Goal: Complete Application Form: Complete application form

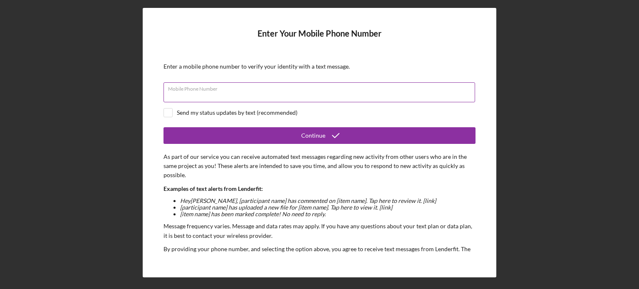
click at [253, 89] on div "Mobile Phone Number" at bounding box center [320, 92] width 312 height 21
type input "(1##) ###-####"
type input "[PHONE_NUMBER]"
click at [254, 114] on div "Send my status updates by text (recommended)" at bounding box center [237, 112] width 121 height 7
checkbox input "true"
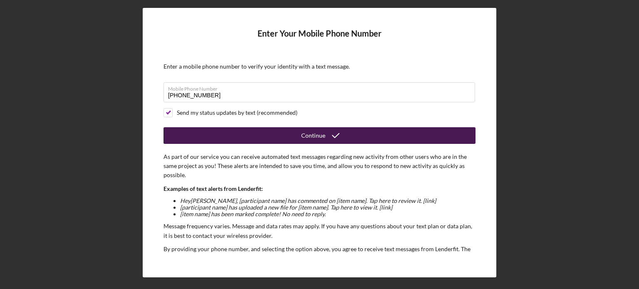
click at [293, 133] on button "Continue" at bounding box center [320, 135] width 312 height 17
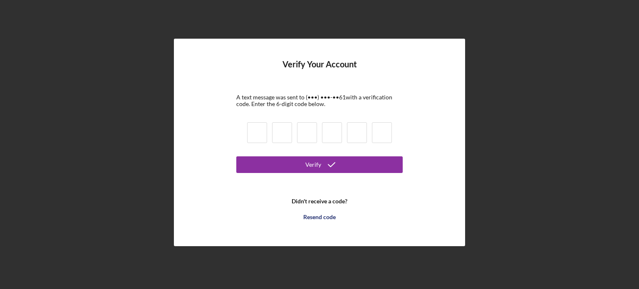
click at [254, 138] on input at bounding box center [257, 132] width 20 height 21
type input "0"
type input "2"
type input "1"
type input "0"
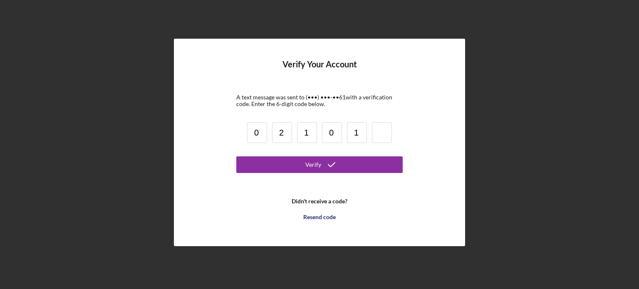
type input "1"
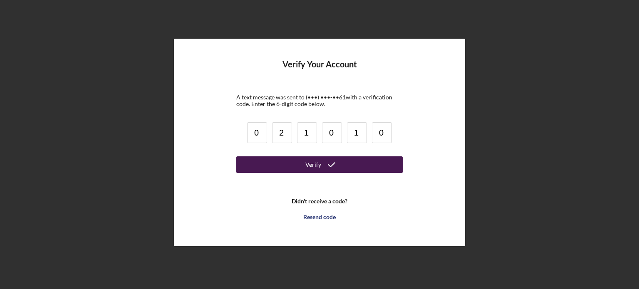
type input "0"
click at [303, 162] on button "Verify" at bounding box center [319, 164] width 166 height 17
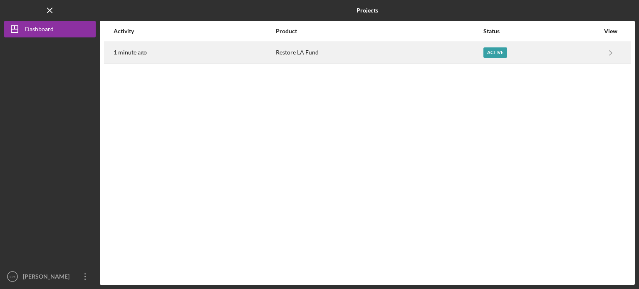
click at [479, 48] on div "Restore LA Fund" at bounding box center [379, 52] width 207 height 21
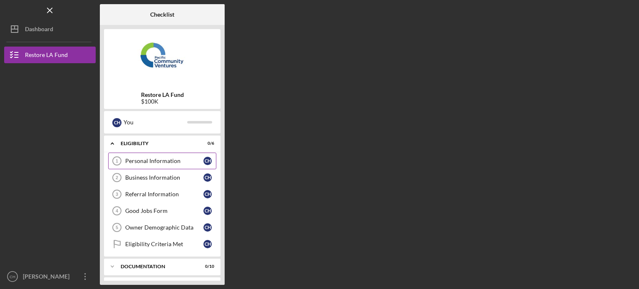
click at [173, 159] on div "Personal Information" at bounding box center [164, 161] width 78 height 7
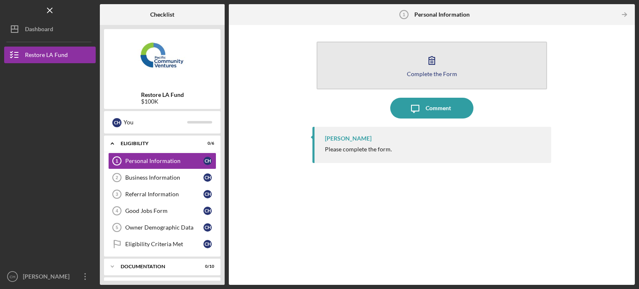
click at [437, 62] on icon "button" at bounding box center [432, 60] width 21 height 21
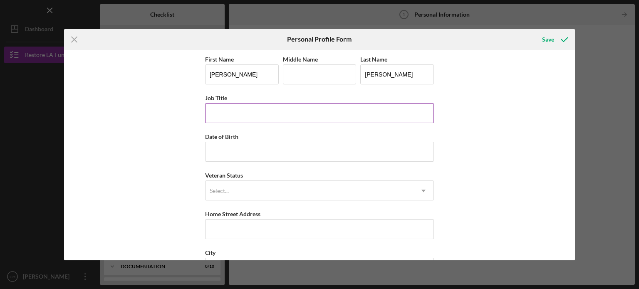
click at [276, 112] on input "Job Title" at bounding box center [319, 113] width 229 height 20
type input "Business Owner"
click at [261, 147] on input "Date of Birth" at bounding box center [319, 152] width 229 height 20
type input "[DATE]"
click at [261, 188] on div "Select..." at bounding box center [310, 190] width 208 height 19
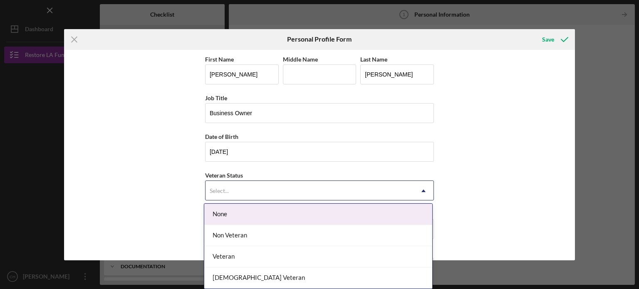
click at [246, 215] on div "None" at bounding box center [318, 214] width 228 height 21
click at [306, 195] on div "Select..." at bounding box center [310, 190] width 208 height 19
click at [288, 194] on div "Select..." at bounding box center [310, 190] width 208 height 19
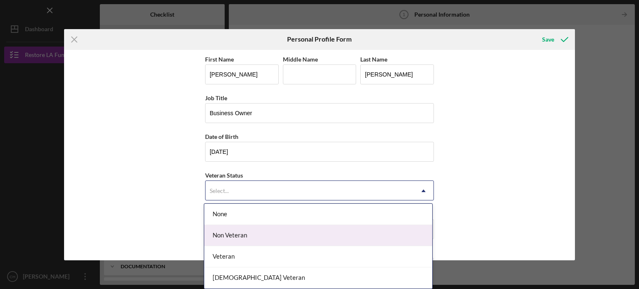
click at [263, 231] on div "Non Veteran" at bounding box center [318, 235] width 228 height 21
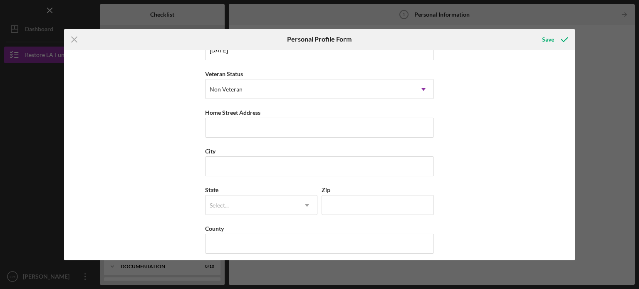
scroll to position [106, 0]
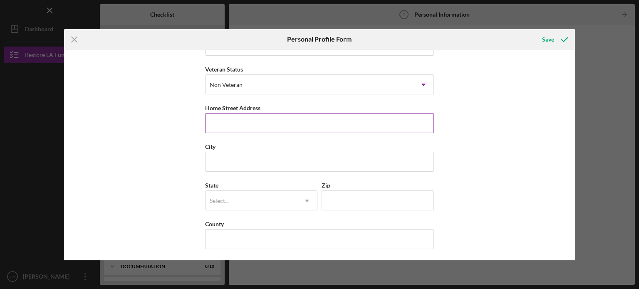
click at [293, 113] on input "Home Street Address" at bounding box center [319, 123] width 229 height 20
type input "[STREET_ADDRESS]"
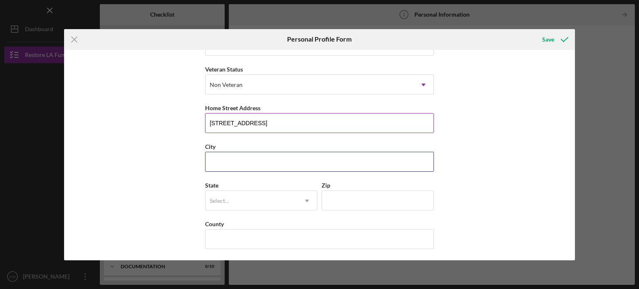
type input "[PERSON_NAME]"
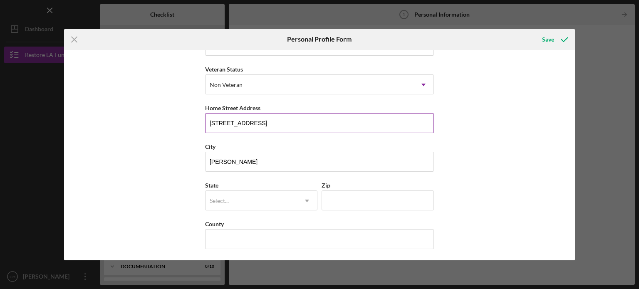
type input "CA"
type input "91331"
type input "[GEOGRAPHIC_DATA]"
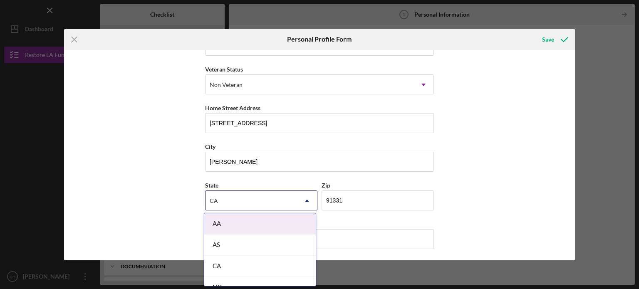
click at [480, 171] on div "First Name [PERSON_NAME] Middle Name Last Name [PERSON_NAME] Job Title Business…" at bounding box center [320, 155] width 512 height 211
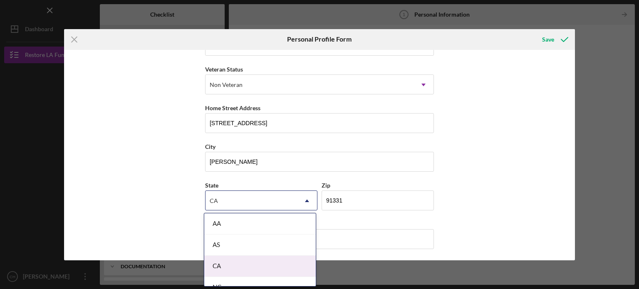
click at [255, 271] on div "CA" at bounding box center [260, 266] width 112 height 21
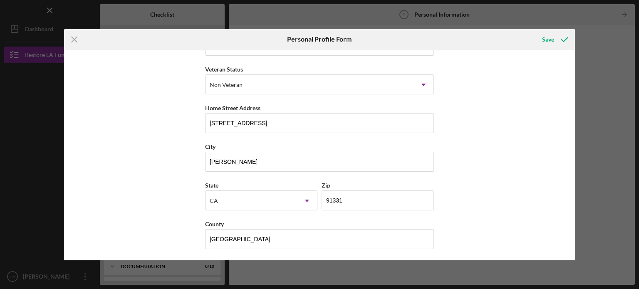
click at [529, 193] on div "First Name [PERSON_NAME] Middle Name Last Name [PERSON_NAME] Job Title Business…" at bounding box center [320, 155] width 512 height 211
click at [553, 41] on div "Save" at bounding box center [548, 39] width 12 height 17
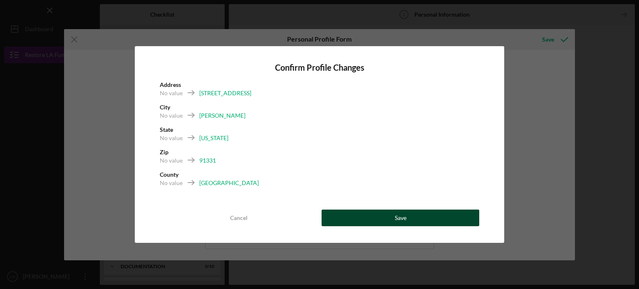
click at [383, 216] on button "Save" at bounding box center [401, 218] width 158 height 17
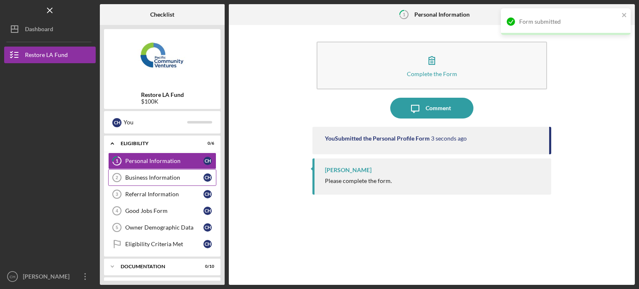
click at [171, 176] on div "Business Information" at bounding box center [164, 177] width 78 height 7
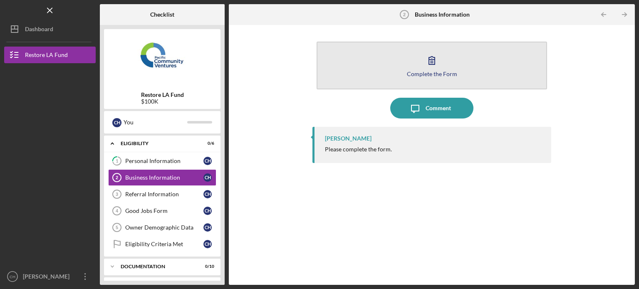
click at [463, 76] on button "Complete the Form Form" at bounding box center [432, 66] width 231 height 48
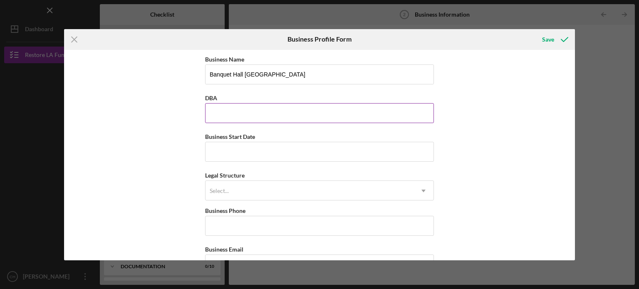
click at [330, 111] on input "DBA" at bounding box center [319, 113] width 229 height 20
type input "Banquet Hall Playa Las Tunas Inc."
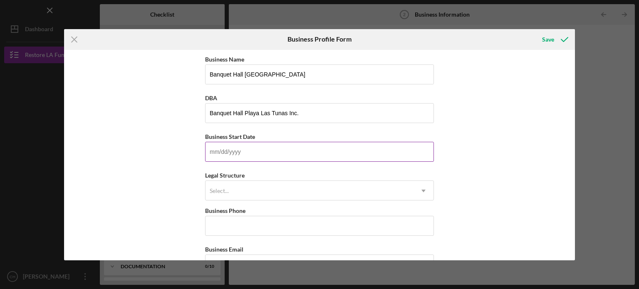
click at [336, 147] on input "Business Start Date" at bounding box center [319, 152] width 229 height 20
type input "[DATE]"
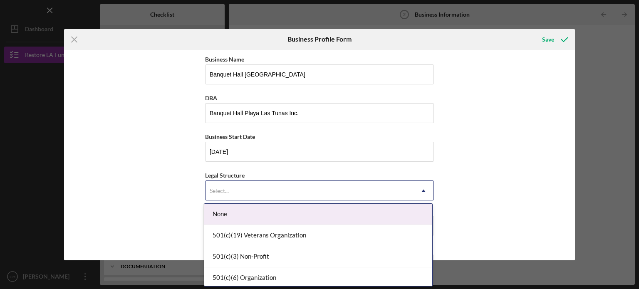
click at [305, 185] on div "Select..." at bounding box center [310, 190] width 208 height 19
click at [461, 129] on div "Business Name Banquet Hall [GEOGRAPHIC_DATA] DBA Banquet Hall Playa Las Tunas I…" at bounding box center [320, 155] width 512 height 211
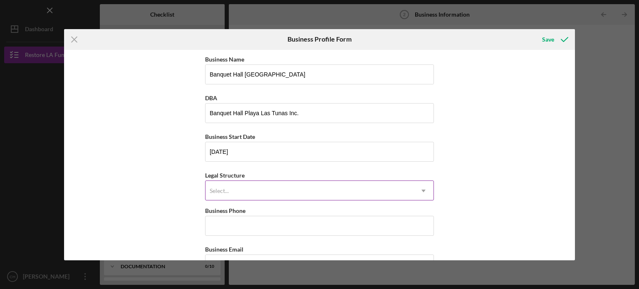
click at [414, 190] on icon "Icon/Dropdown Arrow" at bounding box center [424, 191] width 20 height 20
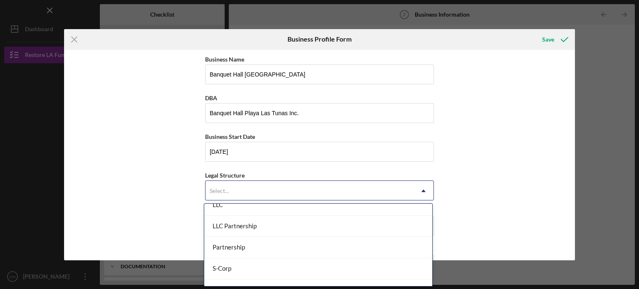
scroll to position [180, 0]
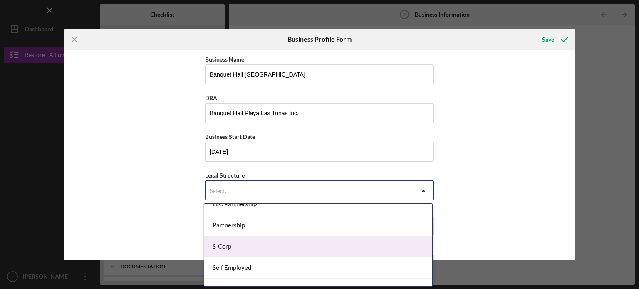
click at [335, 244] on div "S-Corp" at bounding box center [318, 246] width 228 height 21
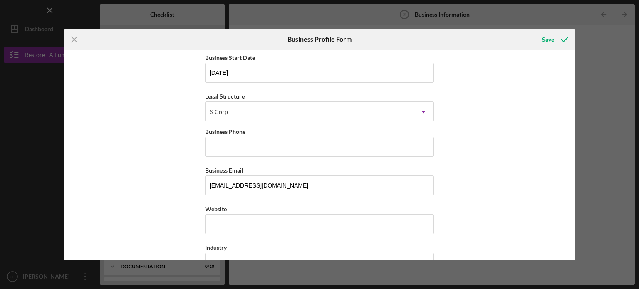
scroll to position [82, 0]
click at [328, 136] on input "Business Phone" at bounding box center [319, 144] width 229 height 20
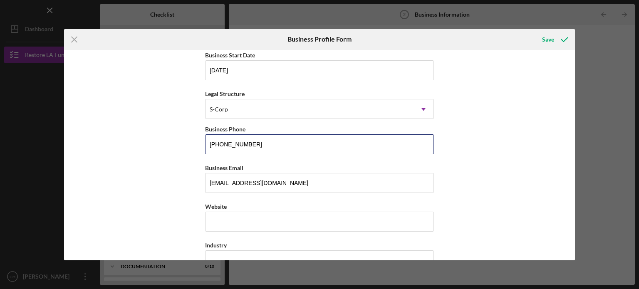
type input "[PHONE_NUMBER]"
click at [459, 163] on div "Business Name Banquet Hall [GEOGRAPHIC_DATA] DBA Banquet Hall Playa Las Tunas I…" at bounding box center [320, 155] width 512 height 211
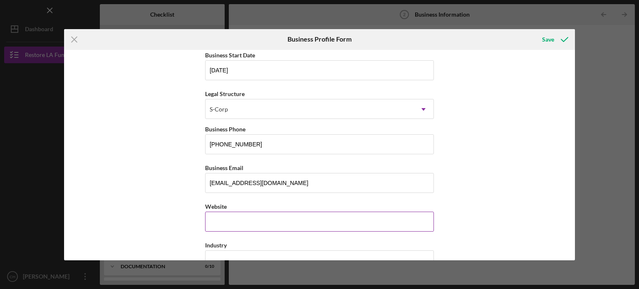
click at [257, 218] on input "Website" at bounding box center [319, 222] width 229 height 20
paste input "[DOMAIN_NAME][URL]"
type input "[DOMAIN_NAME][URL]"
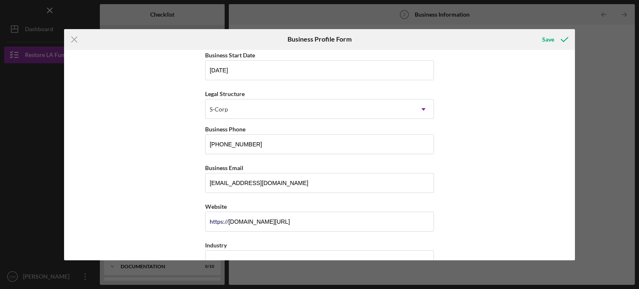
click at [504, 207] on div "Business Name Banquet Hall [GEOGRAPHIC_DATA] DBA Banquet Hall Playa Las Tunas I…" at bounding box center [320, 155] width 512 height 211
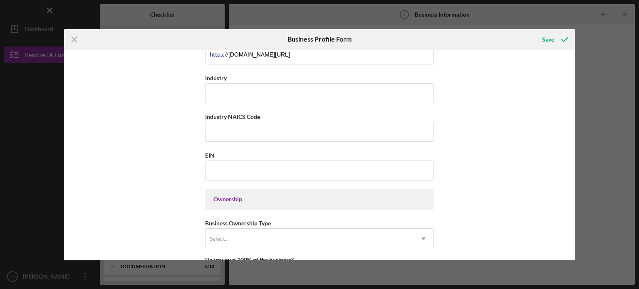
scroll to position [252, 0]
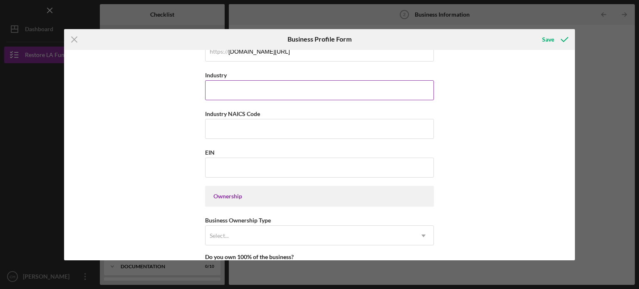
click at [283, 93] on input "Industry" at bounding box center [319, 90] width 229 height 20
click at [449, 106] on div "Business Name Banquet Hall [GEOGRAPHIC_DATA] DBA Banquet Hall Playa Las Tunas I…" at bounding box center [320, 155] width 512 height 211
click at [270, 83] on input "Industry" at bounding box center [319, 90] width 229 height 20
type input "Event Venue"
click at [510, 93] on div "Business Name Banquet Hall [GEOGRAPHIC_DATA] DBA Banquet Hall Playa Las Tunas I…" at bounding box center [320, 155] width 512 height 211
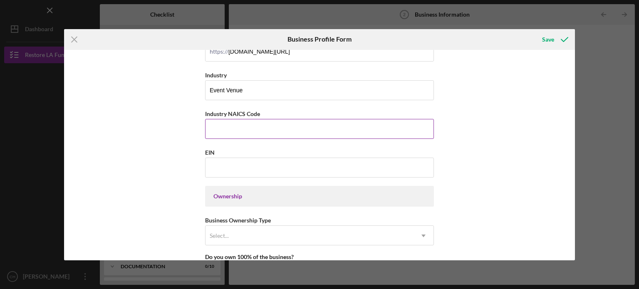
click at [243, 122] on input "Industry NAICS Code" at bounding box center [319, 129] width 229 height 20
paste input "531120"
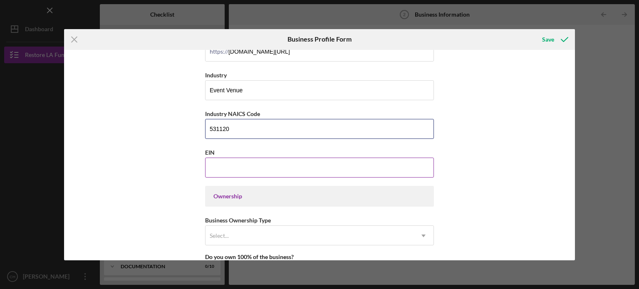
type input "531120"
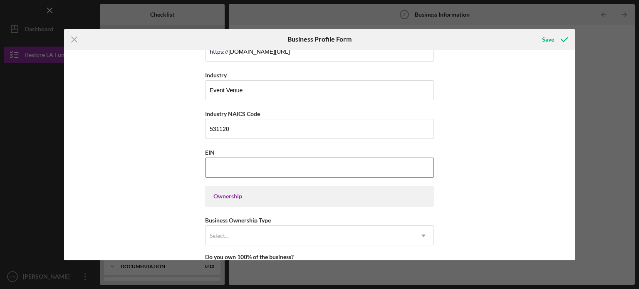
click at [256, 165] on input "EIN" at bounding box center [319, 168] width 229 height 20
type input "[US_EMPLOYER_IDENTIFICATION_NUMBER]"
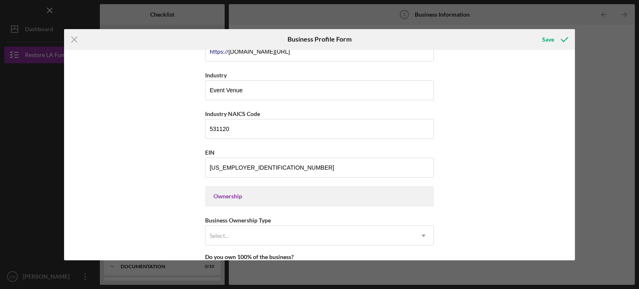
click at [528, 156] on div "Business Name Banquet Hall [GEOGRAPHIC_DATA] DBA Banquet Hall Playa Las Tunas I…" at bounding box center [320, 155] width 512 height 211
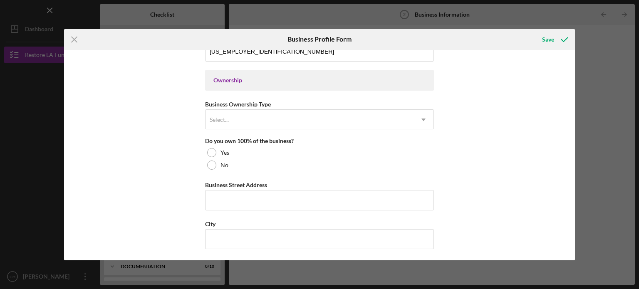
scroll to position [375, 0]
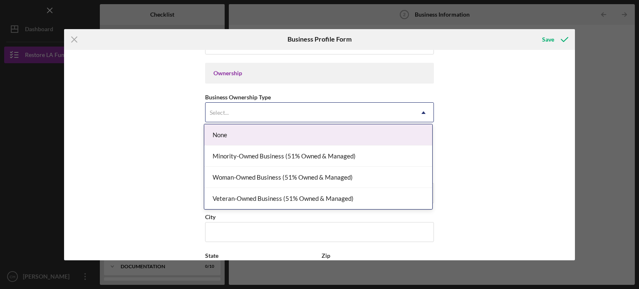
click at [352, 115] on div "Select..." at bounding box center [310, 112] width 208 height 19
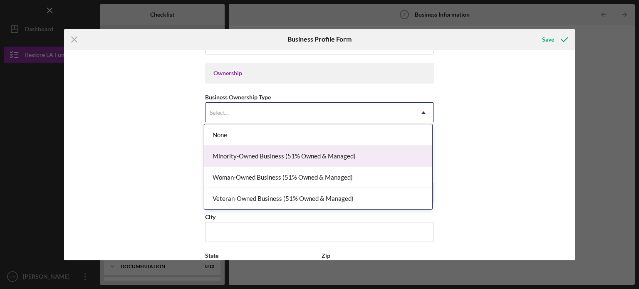
click at [361, 159] on div "Minority-Owned Business (51% Owned & Managed)" at bounding box center [318, 156] width 228 height 21
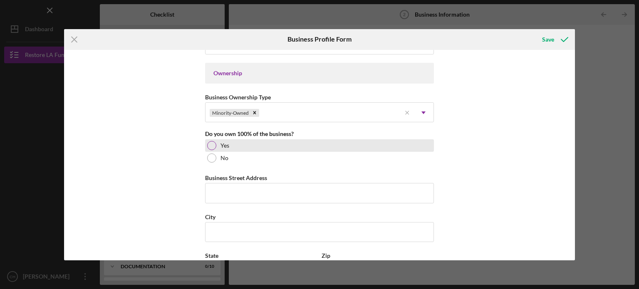
click at [268, 144] on div "Yes" at bounding box center [319, 145] width 229 height 12
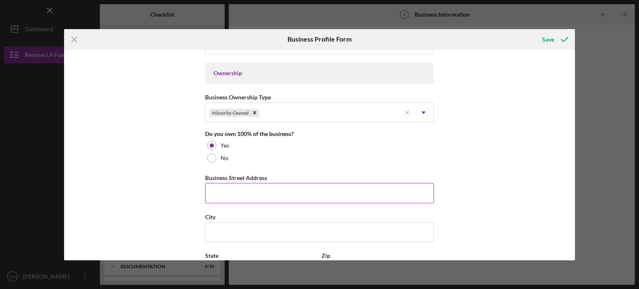
click at [262, 190] on input "Business Street Address" at bounding box center [319, 193] width 229 height 20
type input "[STREET_ADDRESS][PERSON_NAME][US_STATE]"
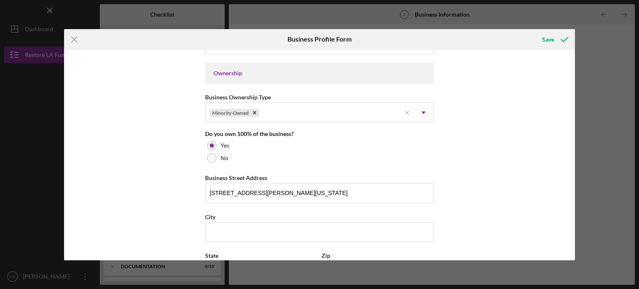
drag, startPoint x: 412, startPoint y: 183, endPoint x: 564, endPoint y: 160, distance: 152.8
click at [564, 160] on div "Business Name Banquet Hall [GEOGRAPHIC_DATA] DBA Banquet Hall Playa Las Tunas I…" at bounding box center [320, 155] width 512 height 211
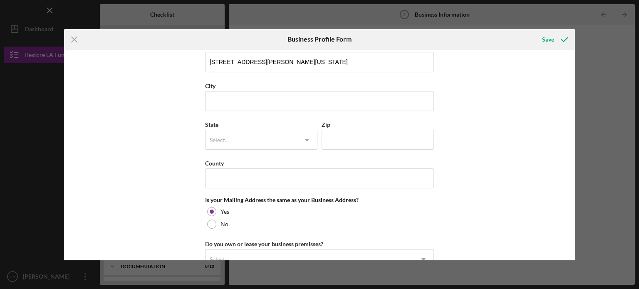
scroll to position [508, 0]
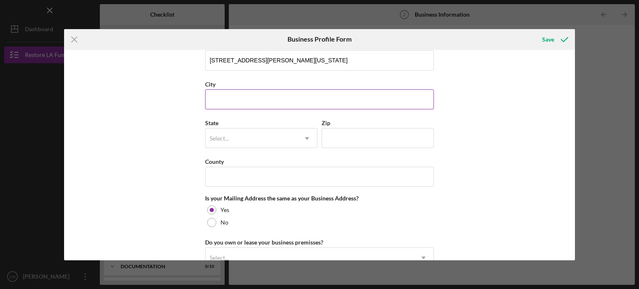
click at [240, 92] on input "City" at bounding box center [319, 99] width 229 height 20
type input "[GEOGRAPHIC_DATA]"
type input "[US_STATE]"
type input "90006"
type input "[US_STATE]"
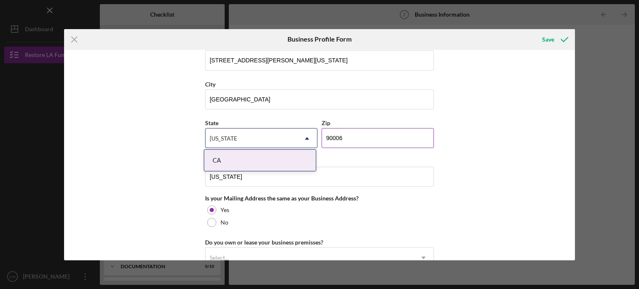
click at [363, 138] on input "90006" at bounding box center [378, 138] width 112 height 20
type input "90007"
click at [451, 136] on div "Business Name Banquet Hall [GEOGRAPHIC_DATA] DBA Banquet Hall Playa Las Tunas I…" at bounding box center [320, 155] width 512 height 211
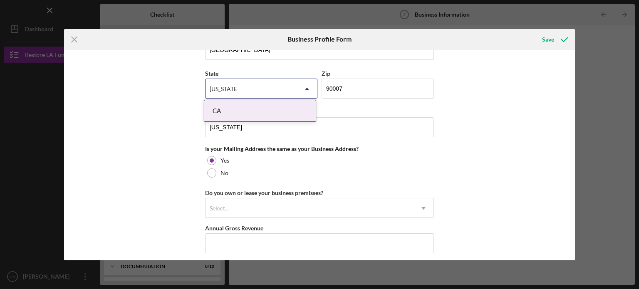
scroll to position [559, 0]
click at [261, 112] on div "CA" at bounding box center [260, 109] width 112 height 21
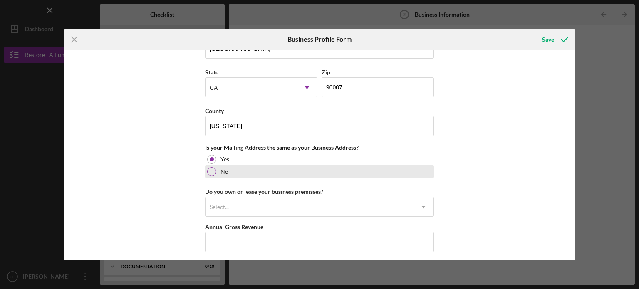
click at [213, 169] on div at bounding box center [211, 171] width 9 height 9
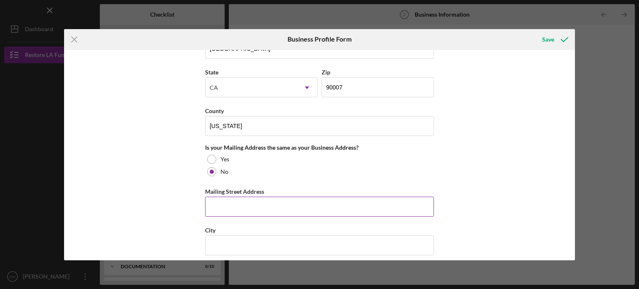
click at [243, 209] on input "Mailing Street Address" at bounding box center [319, 207] width 229 height 20
type input "[STREET_ADDRESS][PERSON_NAME]"
type input "CA"
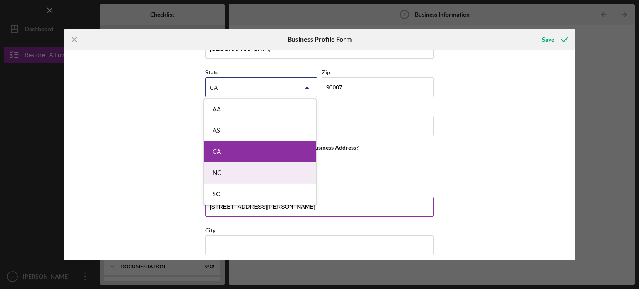
click at [356, 203] on input "[STREET_ADDRESS][PERSON_NAME]" at bounding box center [319, 207] width 229 height 20
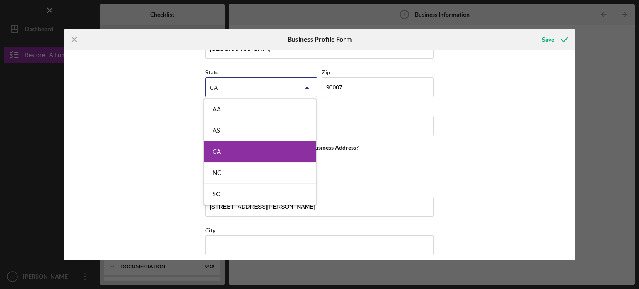
click at [281, 150] on div "CA" at bounding box center [260, 152] width 112 height 21
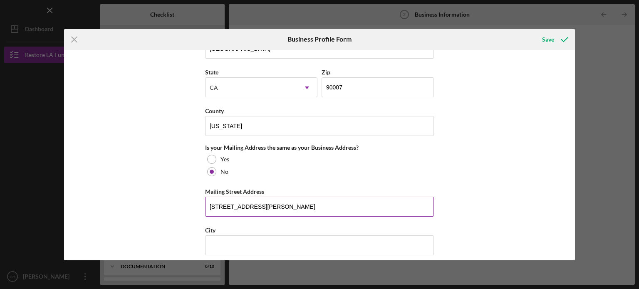
click at [320, 211] on input "[STREET_ADDRESS][PERSON_NAME]" at bounding box center [319, 207] width 229 height 20
type input "[STREET_ADDRESS][PERSON_NAME]"
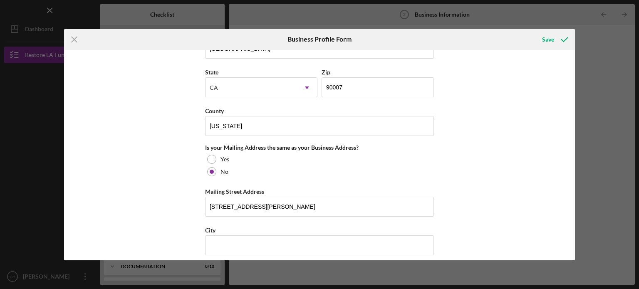
click at [524, 179] on div "Business Name Banquet Hall [GEOGRAPHIC_DATA] DBA Banquet Hall Playa Las Tunas I…" at bounding box center [320, 155] width 512 height 211
click at [382, 240] on input "City" at bounding box center [319, 246] width 229 height 20
type input "[GEOGRAPHIC_DATA]"
type input "90006"
type input "[US_STATE]"
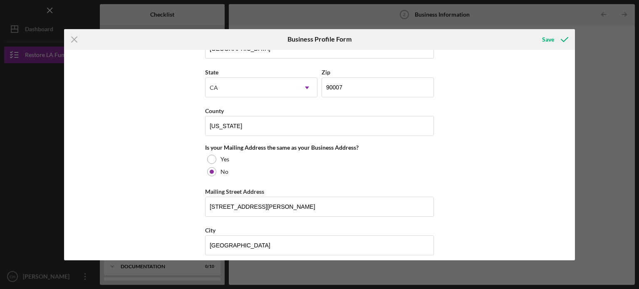
type input "1"
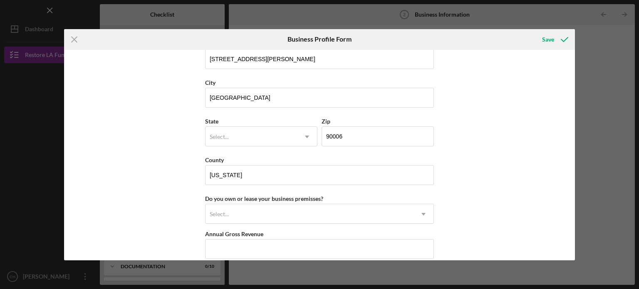
scroll to position [708, 0]
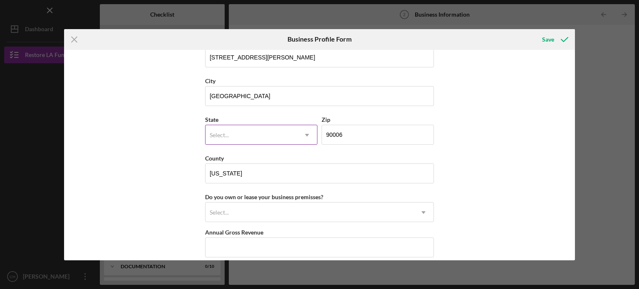
click at [288, 139] on div "Select..." at bounding box center [252, 135] width 92 height 19
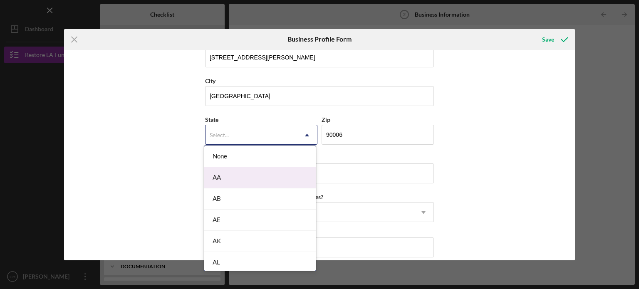
type input "c"
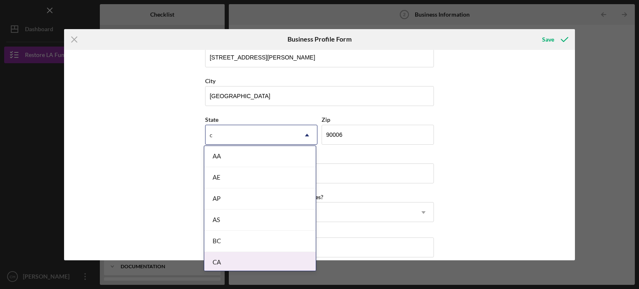
click at [243, 263] on div "CA" at bounding box center [260, 262] width 112 height 21
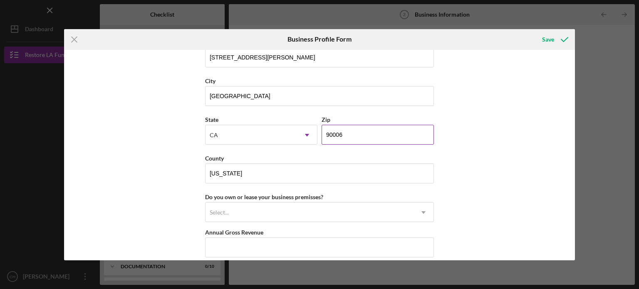
click at [374, 127] on input "90006" at bounding box center [378, 135] width 112 height 20
type input "90007"
click at [504, 171] on div "Business Name Banquet Hall [GEOGRAPHIC_DATA] DBA Banquet Hall Playa Las Tunas I…" at bounding box center [320, 155] width 512 height 211
drag, startPoint x: 572, startPoint y: 202, endPoint x: 573, endPoint y: 211, distance: 8.8
click at [573, 211] on div "Business Name Banquet Hall [GEOGRAPHIC_DATA] DBA Banquet Hall Playa Las Tunas I…" at bounding box center [320, 155] width 512 height 211
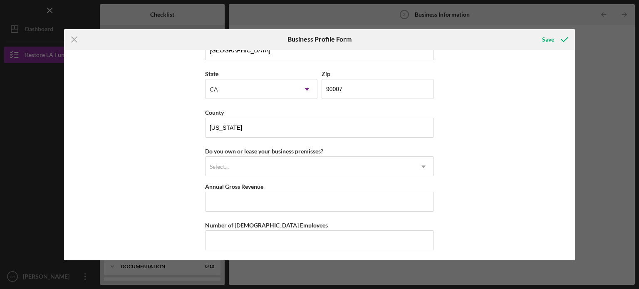
scroll to position [757, 0]
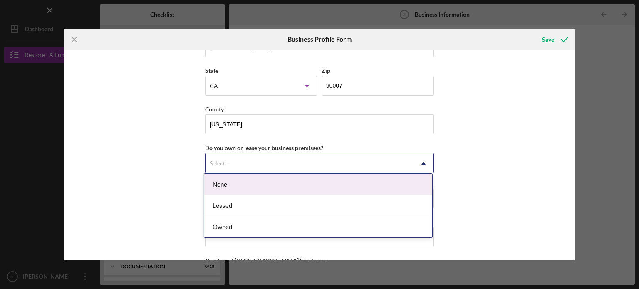
click at [358, 164] on div "Select..." at bounding box center [310, 163] width 208 height 19
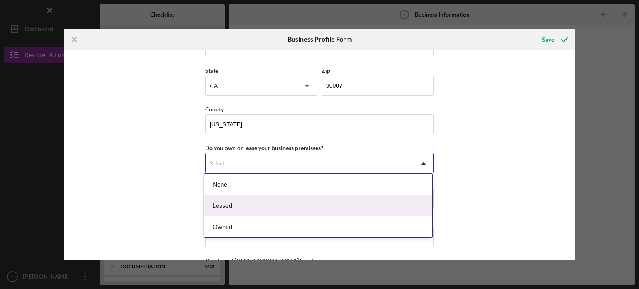
click at [328, 199] on div "Leased" at bounding box center [318, 205] width 228 height 21
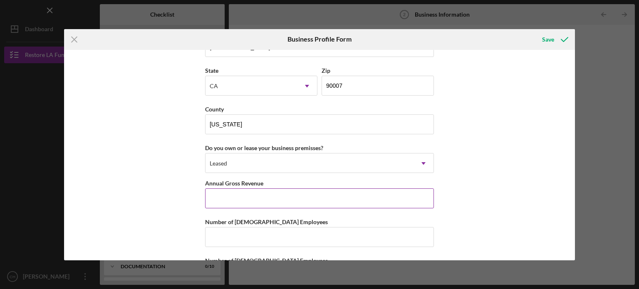
click at [328, 194] on input "Annual Gross Revenue" at bounding box center [319, 199] width 229 height 20
type input "$-8,707"
click at [461, 181] on div "Business Name Banquet Hall [GEOGRAPHIC_DATA] DBA Banquet Hall Playa Las Tunas I…" at bounding box center [320, 155] width 512 height 211
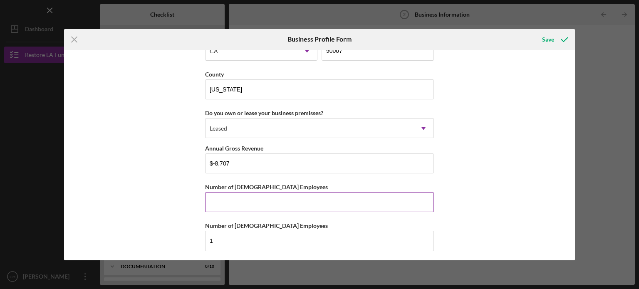
click at [333, 209] on input "Number of [DEMOGRAPHIC_DATA] Employees" at bounding box center [319, 202] width 229 height 20
type input "1"
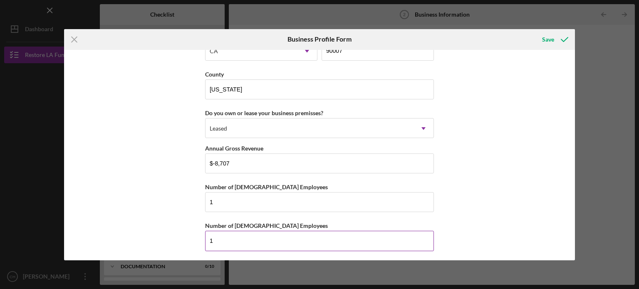
click at [286, 233] on input "1" at bounding box center [319, 241] width 229 height 20
type input "0"
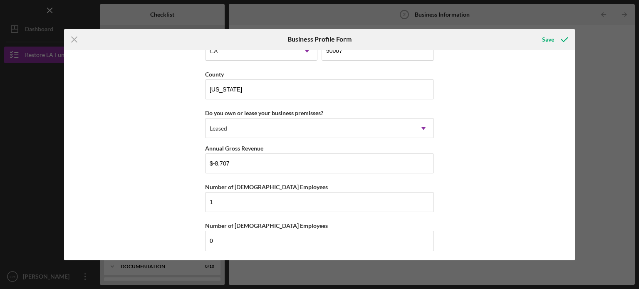
click at [468, 179] on div "Business Name Banquet Hall [GEOGRAPHIC_DATA] DBA Banquet Hall Playa Las Tunas I…" at bounding box center [320, 155] width 512 height 211
click at [556, 42] on icon "submit" at bounding box center [564, 39] width 21 height 21
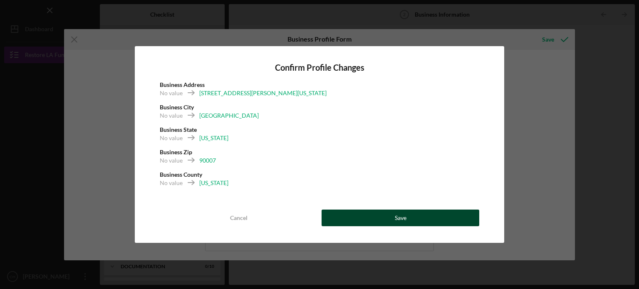
click at [414, 221] on button "Save" at bounding box center [401, 218] width 158 height 17
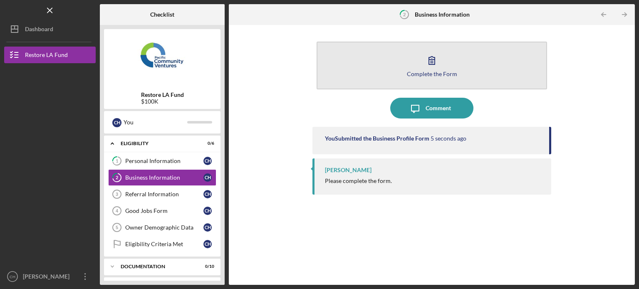
click at [453, 70] on button "Complete the Form Form" at bounding box center [432, 66] width 231 height 48
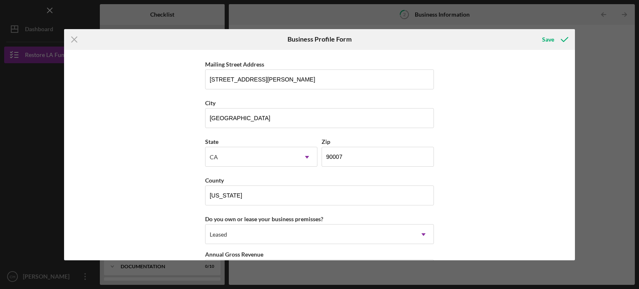
scroll to position [792, 0]
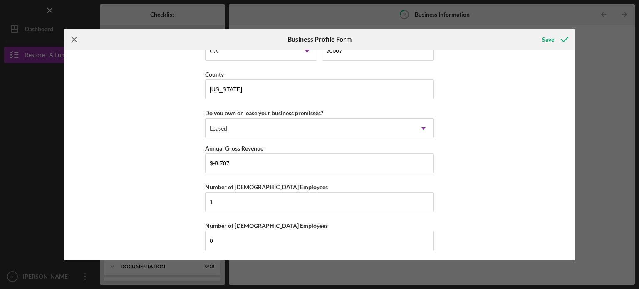
click at [74, 38] on icon "Icon/Menu Close" at bounding box center [74, 39] width 21 height 21
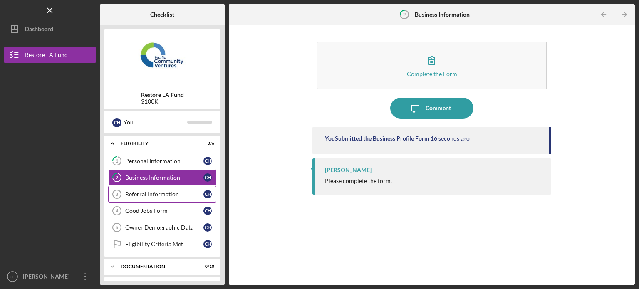
click at [162, 193] on div "Referral Information" at bounding box center [164, 194] width 78 height 7
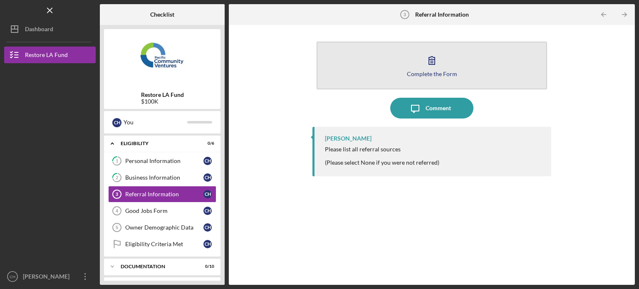
click at [461, 55] on button "Complete the Form Form" at bounding box center [432, 66] width 231 height 48
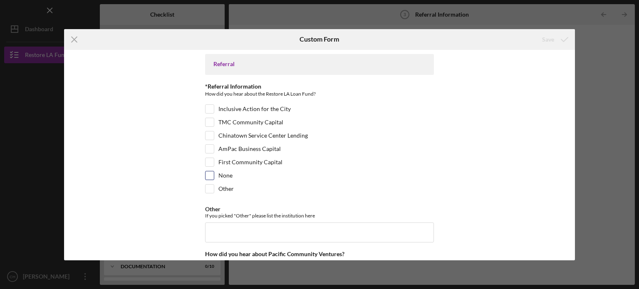
click at [211, 176] on input "None" at bounding box center [210, 175] width 8 height 8
checkbox input "true"
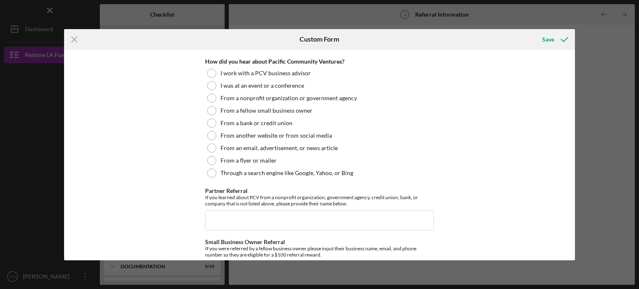
scroll to position [195, 0]
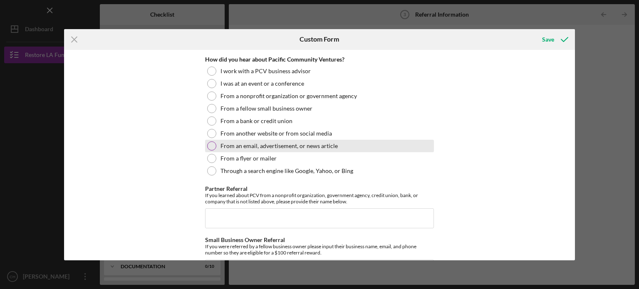
click at [209, 144] on div at bounding box center [211, 146] width 9 height 9
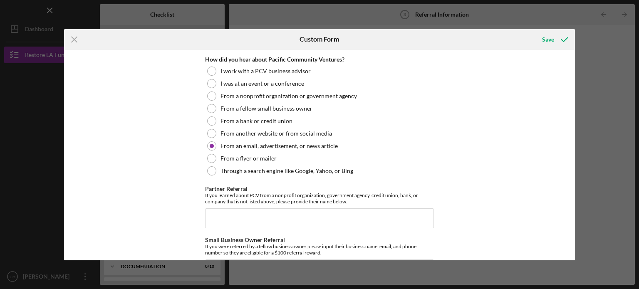
scroll to position [246, 0]
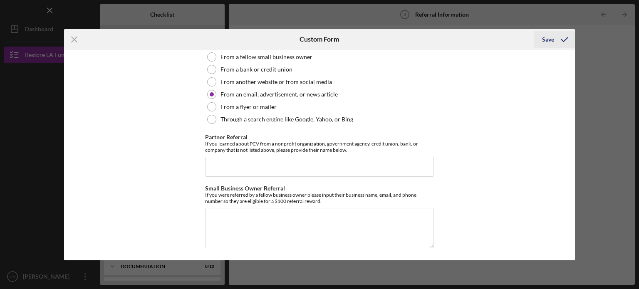
click at [551, 36] on div "Save" at bounding box center [548, 39] width 12 height 17
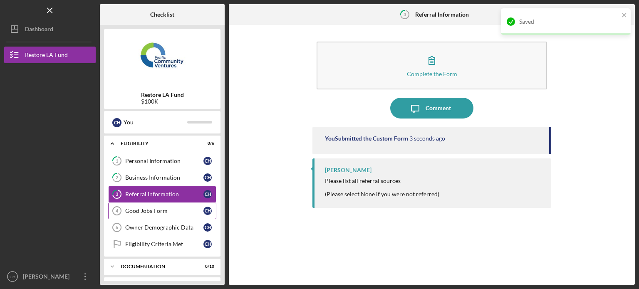
click at [175, 206] on link "Good Jobs Form 4 Good Jobs Form C H" at bounding box center [162, 211] width 108 height 17
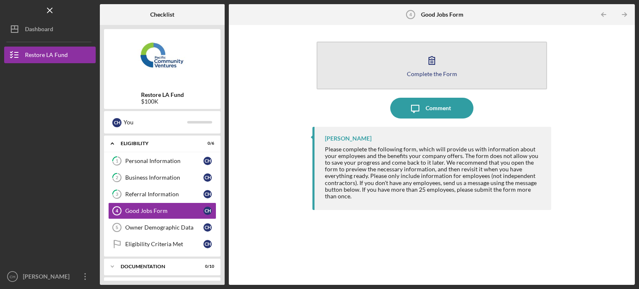
click at [445, 75] on div "Complete the Form" at bounding box center [432, 74] width 50 height 6
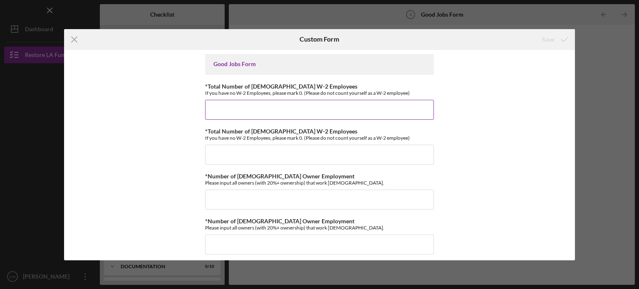
click at [351, 104] on input "*Total Number of [DEMOGRAPHIC_DATA] W-2 Employees" at bounding box center [319, 110] width 229 height 20
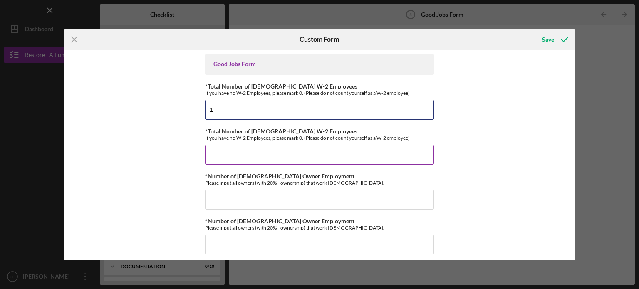
type input "1"
click at [335, 145] on input "*Total Number of [DEMOGRAPHIC_DATA] W-2 Employees" at bounding box center [319, 155] width 229 height 20
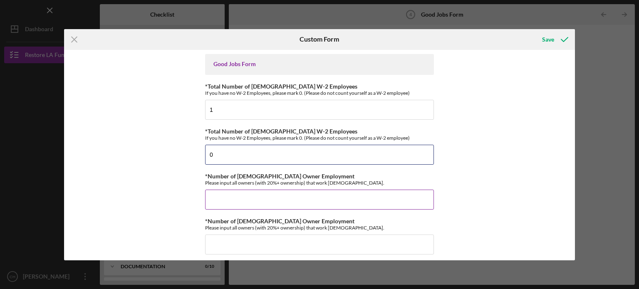
type input "0"
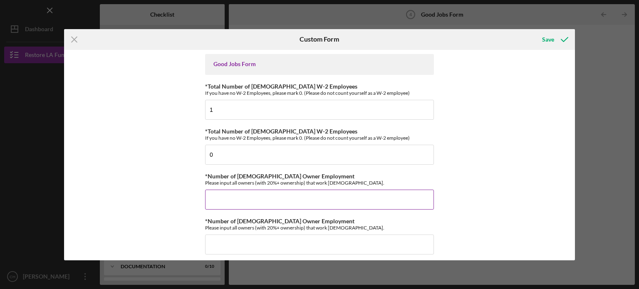
click at [354, 191] on input "*Number of [DEMOGRAPHIC_DATA] Owner Employment" at bounding box center [319, 200] width 229 height 20
type input "0"
click at [340, 238] on input "*Number of [DEMOGRAPHIC_DATA] Owner Employment" at bounding box center [319, 245] width 229 height 20
type input "0"
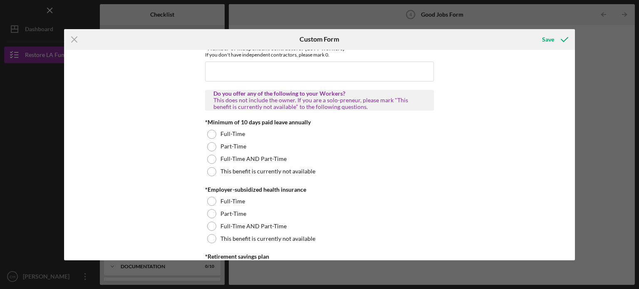
scroll to position [211, 0]
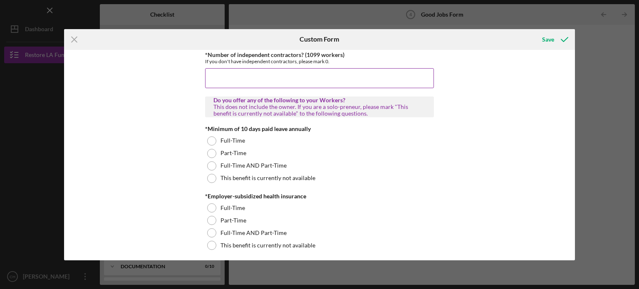
click at [364, 75] on input "*Number of independent contractors? (1099 workers)" at bounding box center [319, 78] width 229 height 20
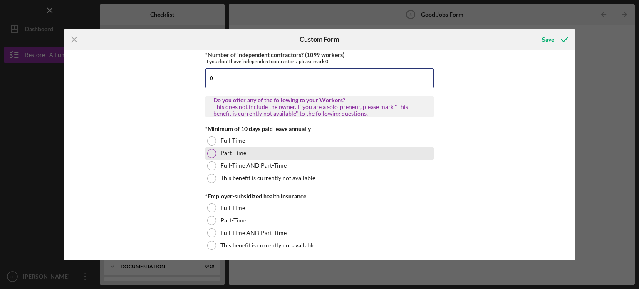
type input "0"
click at [382, 151] on div "Part-Time" at bounding box center [319, 153] width 229 height 12
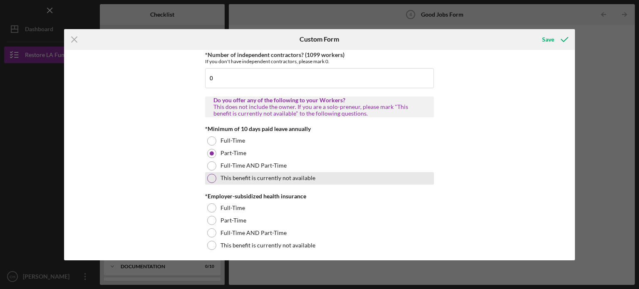
click at [254, 175] on label "This benefit is currently not available" at bounding box center [268, 178] width 95 height 7
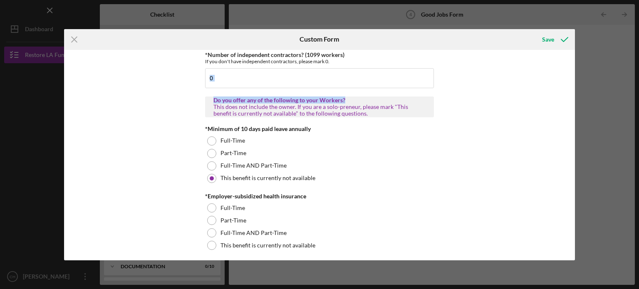
drag, startPoint x: 573, startPoint y: 79, endPoint x: 573, endPoint y: 89, distance: 10.8
click at [573, 89] on div "Good Jobs Form *Total Number of [DEMOGRAPHIC_DATA] W-2 Employees If you have no…" at bounding box center [320, 155] width 512 height 211
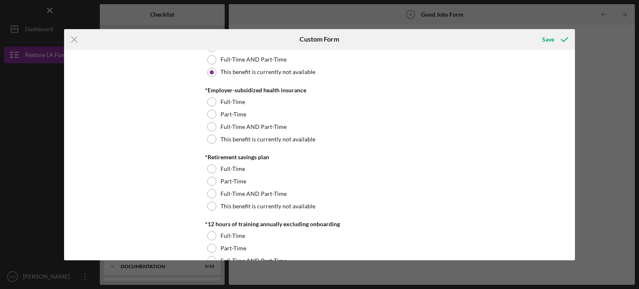
scroll to position [328, 0]
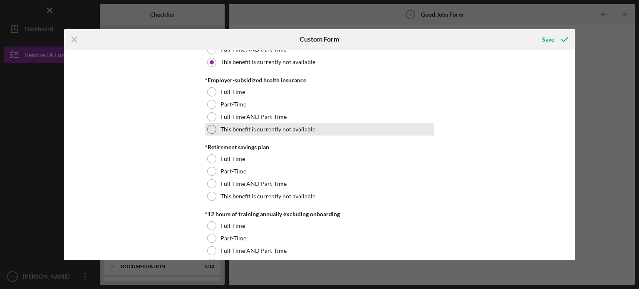
click at [312, 129] on label "This benefit is currently not available" at bounding box center [268, 129] width 95 height 7
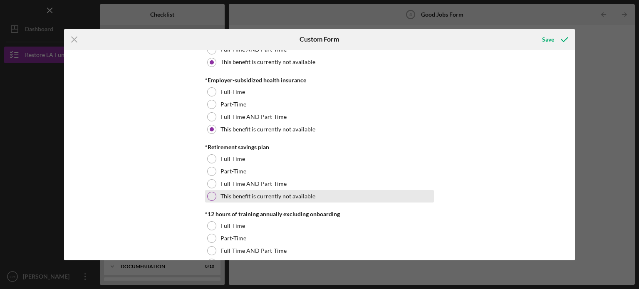
click at [287, 196] on label "This benefit is currently not available" at bounding box center [268, 196] width 95 height 7
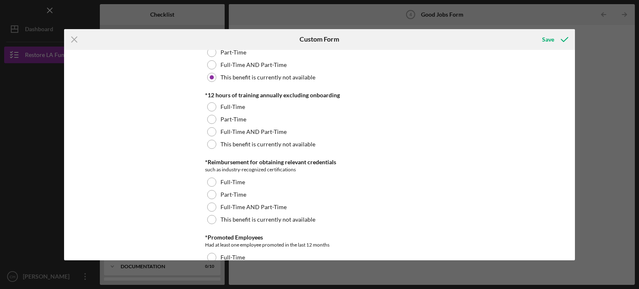
scroll to position [453, 0]
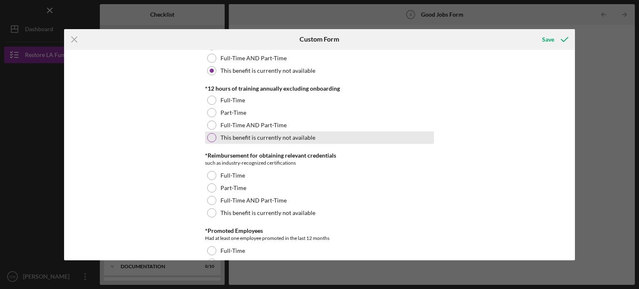
click at [293, 134] on label "This benefit is currently not available" at bounding box center [268, 137] width 95 height 7
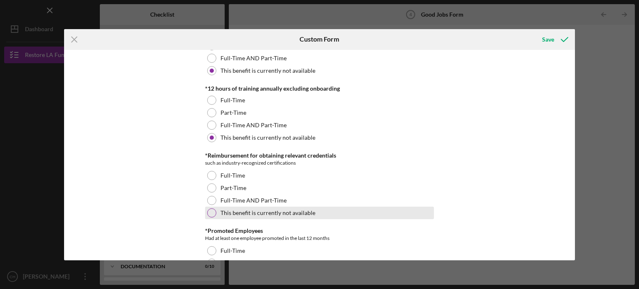
click at [273, 210] on label "This benefit is currently not available" at bounding box center [268, 213] width 95 height 7
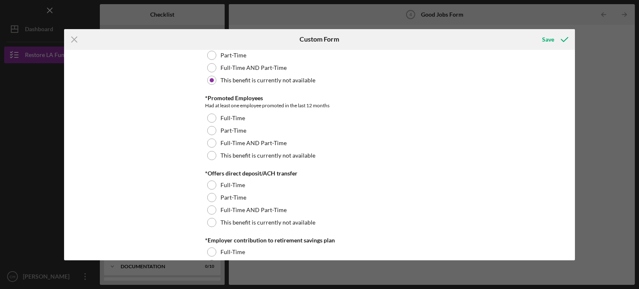
scroll to position [619, 0]
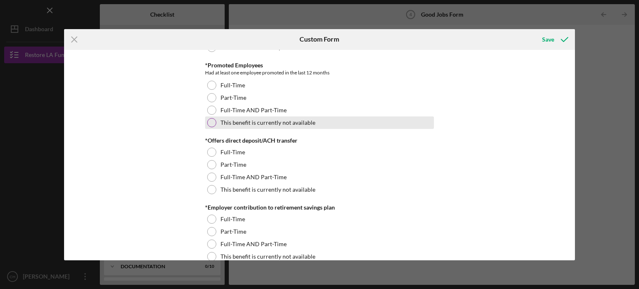
click at [296, 117] on div "This benefit is currently not available" at bounding box center [319, 123] width 229 height 12
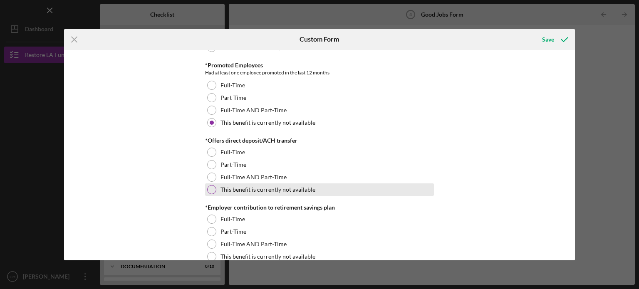
click at [286, 186] on label "This benefit is currently not available" at bounding box center [268, 189] width 95 height 7
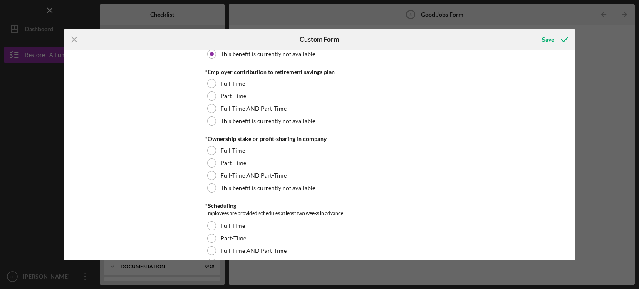
scroll to position [758, 0]
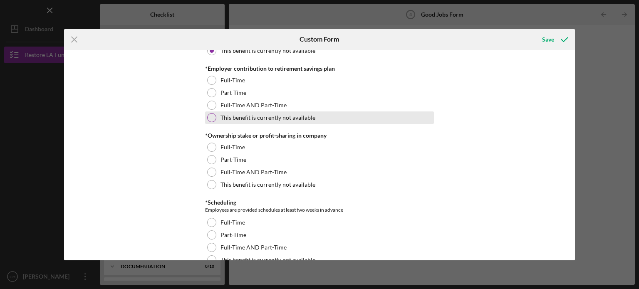
click at [273, 117] on label "This benefit is currently not available" at bounding box center [268, 117] width 95 height 7
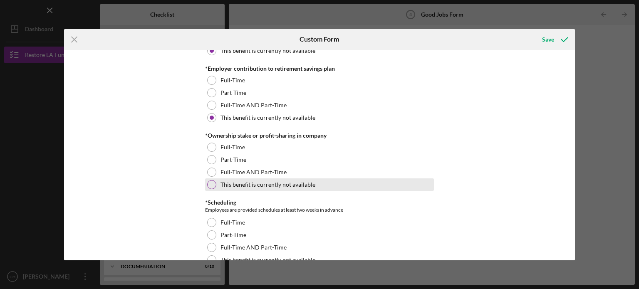
click at [268, 182] on label "This benefit is currently not available" at bounding box center [268, 184] width 95 height 7
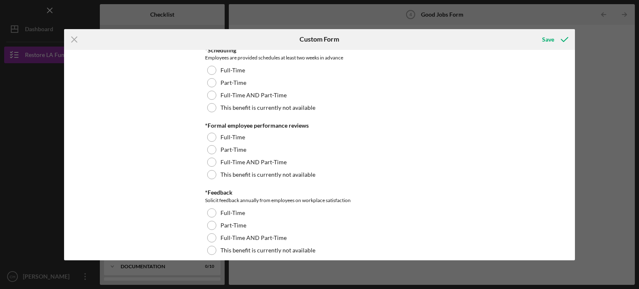
scroll to position [914, 0]
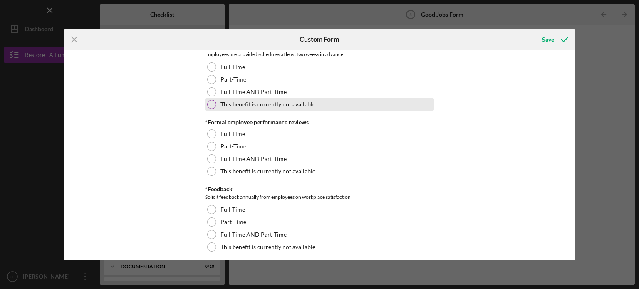
click at [287, 107] on label "This benefit is currently not available" at bounding box center [268, 104] width 95 height 7
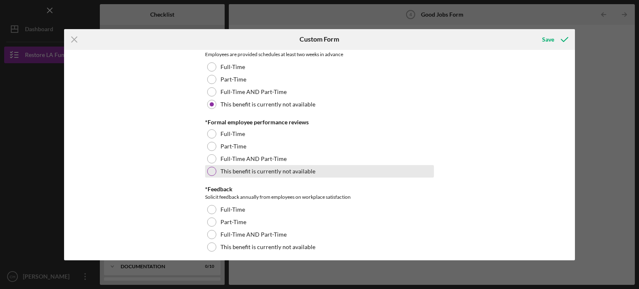
click at [278, 170] on label "This benefit is currently not available" at bounding box center [268, 171] width 95 height 7
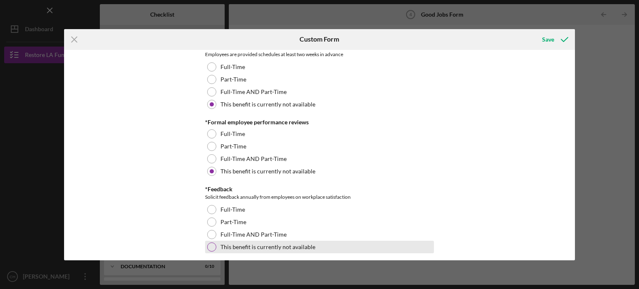
click at [270, 251] on div "This benefit is currently not available" at bounding box center [319, 247] width 229 height 12
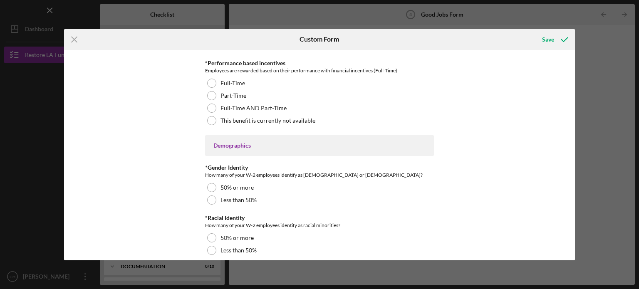
scroll to position [1122, 0]
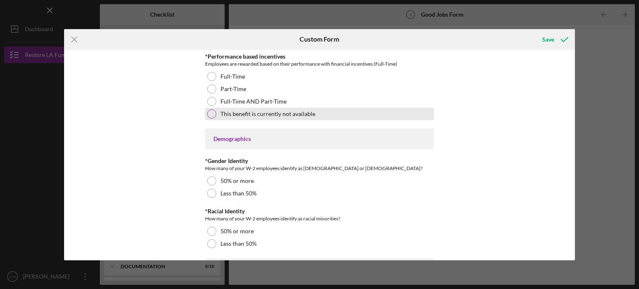
click at [303, 111] on label "This benefit is currently not available" at bounding box center [268, 114] width 95 height 7
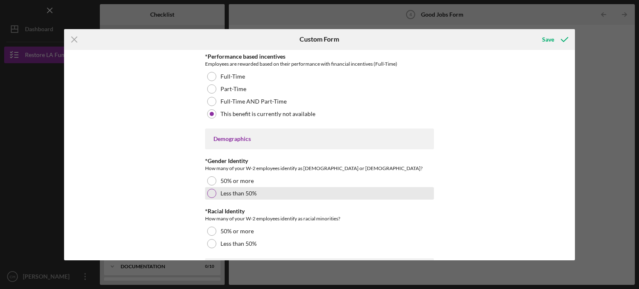
click at [254, 187] on div "Less than 50%" at bounding box center [319, 193] width 229 height 12
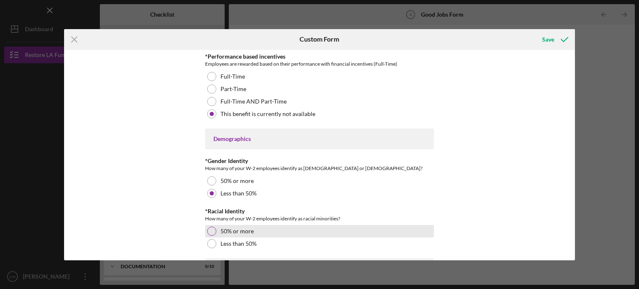
click at [300, 228] on div "50% or more" at bounding box center [319, 231] width 229 height 12
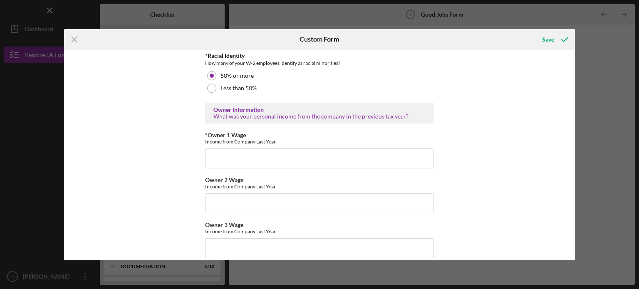
scroll to position [1281, 0]
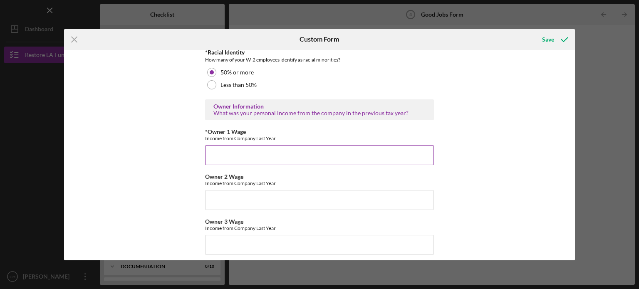
click at [325, 159] on input "*Owner 1 Wage" at bounding box center [319, 155] width 229 height 20
type input "-"
type input "$-8,707"
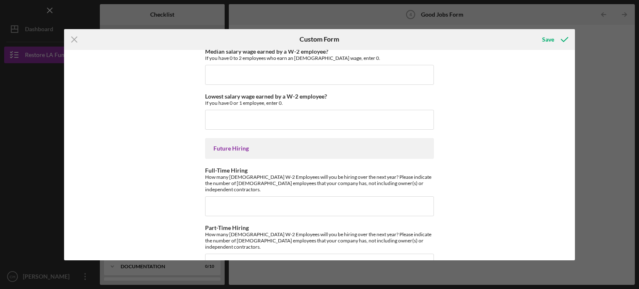
scroll to position [1883, 0]
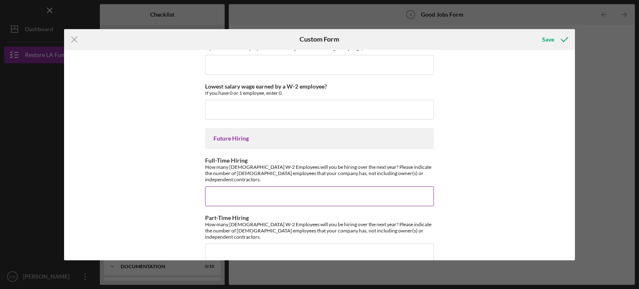
click at [367, 193] on input "Full-Time Hiring" at bounding box center [319, 196] width 229 height 20
type input "1"
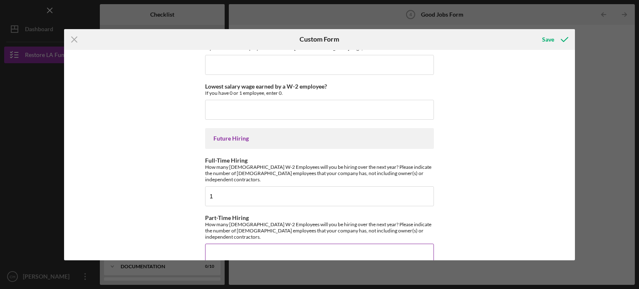
click at [368, 244] on input "Part-Time Hiring" at bounding box center [319, 254] width 229 height 20
type input "0"
click at [487, 176] on div "Good Jobs Form *Total Number of [DEMOGRAPHIC_DATA] W-2 Employees If you have no…" at bounding box center [320, 155] width 512 height 211
click at [555, 43] on icon "submit" at bounding box center [564, 39] width 21 height 21
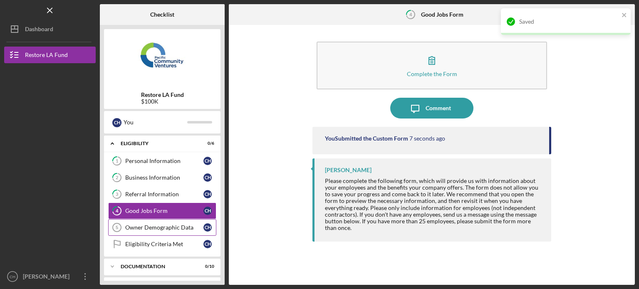
click at [184, 226] on div "Owner Demographic Data" at bounding box center [164, 227] width 78 height 7
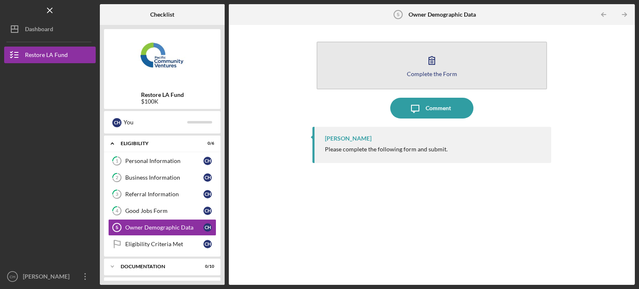
click at [443, 72] on div "Complete the Form" at bounding box center [432, 74] width 50 height 6
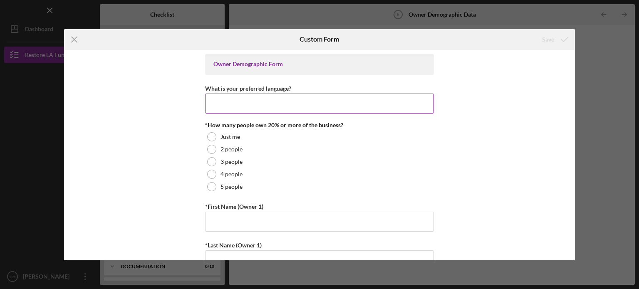
click at [279, 106] on input "What is your preferred language?" at bounding box center [319, 104] width 229 height 20
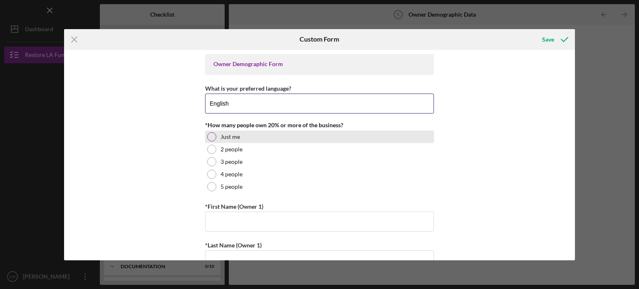
type input "English"
click at [290, 134] on div "Just me" at bounding box center [319, 137] width 229 height 12
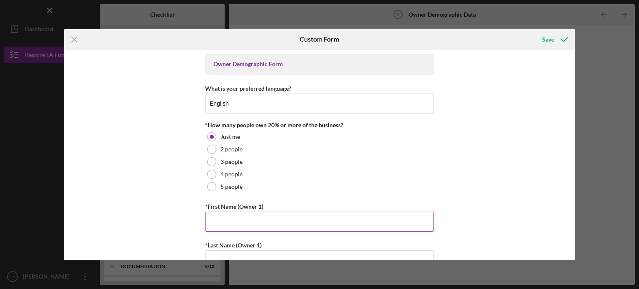
click at [292, 220] on input "*First Name (Owner 1)" at bounding box center [319, 222] width 229 height 20
type input "[PERSON_NAME]"
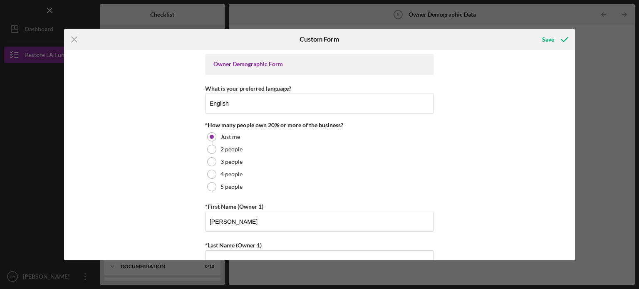
click at [450, 187] on div "Owner Demographic Form What is your preferred language? English *How many peopl…" at bounding box center [320, 155] width 512 height 211
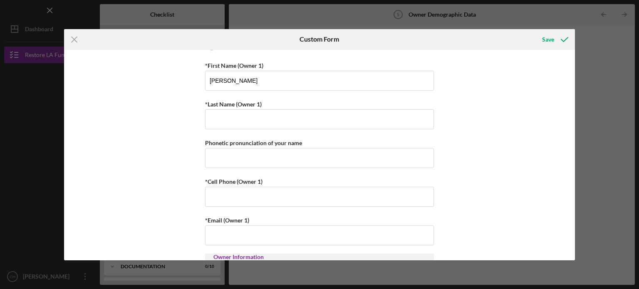
scroll to position [152, 0]
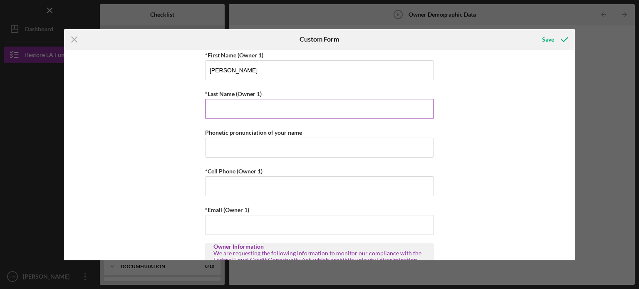
click at [330, 110] on input "*Last Name (Owner 1)" at bounding box center [319, 109] width 229 height 20
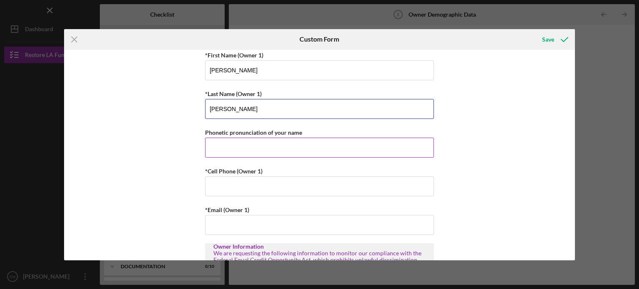
type input "[PERSON_NAME]"
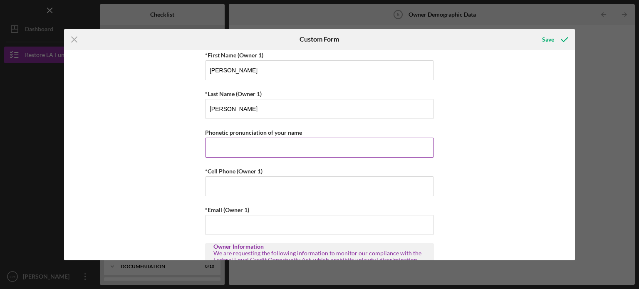
click at [236, 147] on input "Phonetic pronunciation of your name" at bounding box center [319, 148] width 229 height 20
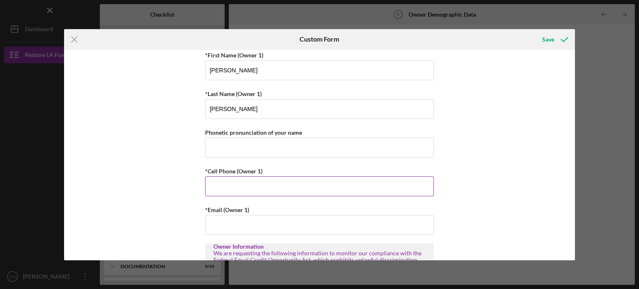
click at [223, 181] on input "*Cell Phone (Owner 1)" at bounding box center [319, 186] width 229 height 20
type input "[PHONE_NUMBER]"
click at [291, 225] on input "*Email (Owner 1)" at bounding box center [319, 225] width 229 height 20
type input "[EMAIL_ADDRESS][DOMAIN_NAME]"
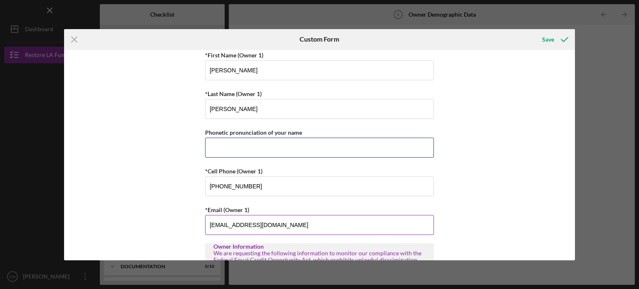
type input "2133842018"
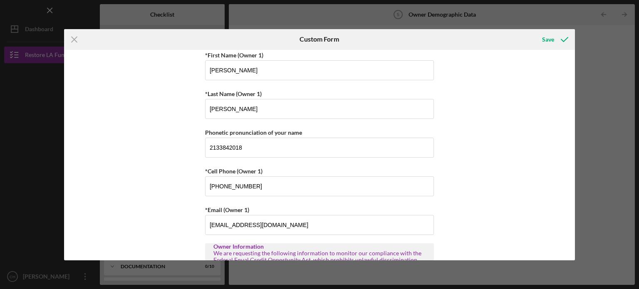
click at [560, 176] on div "Owner Demographic Form What is your preferred language? English *How many peopl…" at bounding box center [320, 155] width 512 height 211
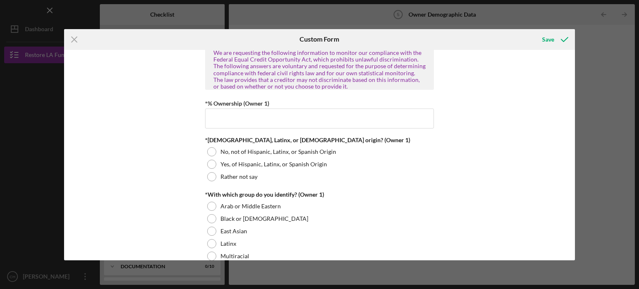
scroll to position [358, 0]
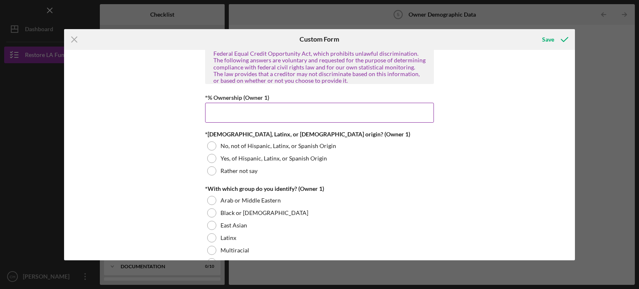
click at [298, 112] on input "*% Ownership (Owner 1)" at bounding box center [319, 113] width 229 height 20
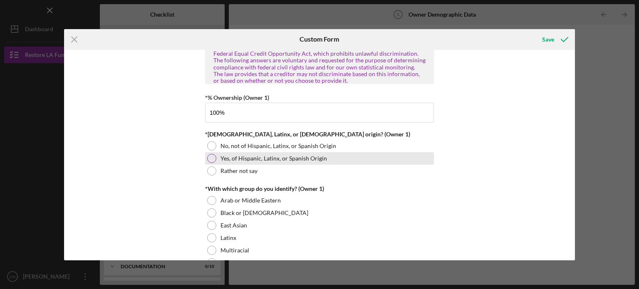
type input "100.00000%"
click at [261, 156] on label "Yes, of Hispanic, Latinx, or Spanish Origin" at bounding box center [274, 158] width 107 height 7
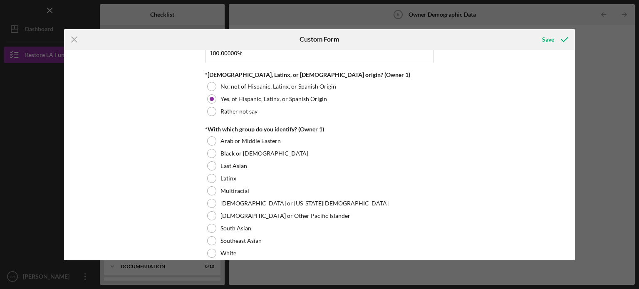
scroll to position [461, 0]
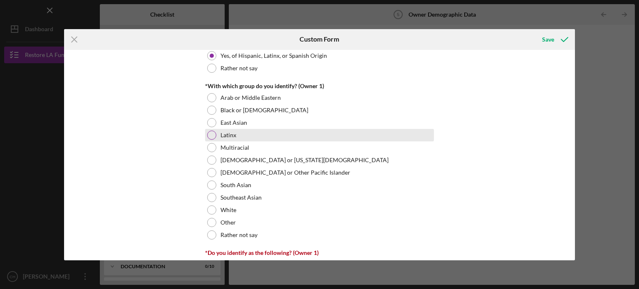
click at [376, 130] on div "Latinx" at bounding box center [319, 135] width 229 height 12
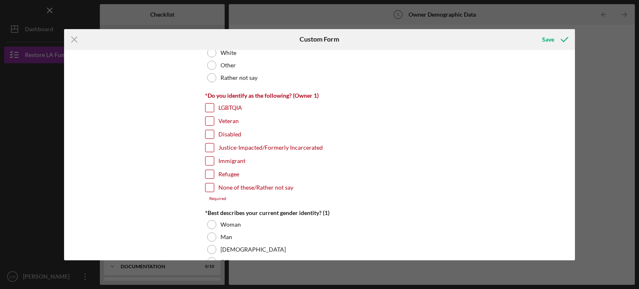
scroll to position [634, 0]
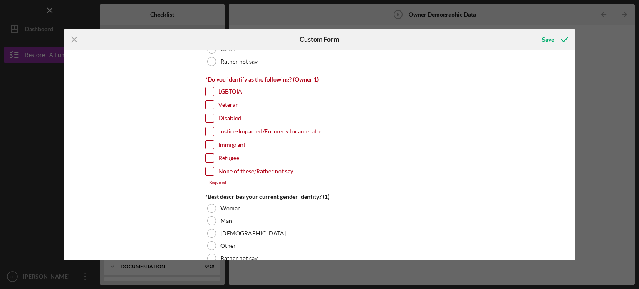
click at [210, 168] on input "None of these/Rather not say" at bounding box center [210, 171] width 8 height 8
checkbox input "true"
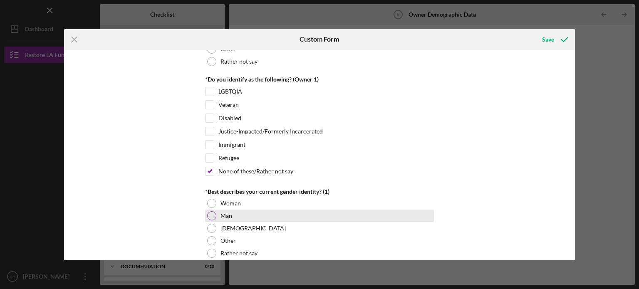
click at [243, 216] on div "Man" at bounding box center [319, 216] width 229 height 12
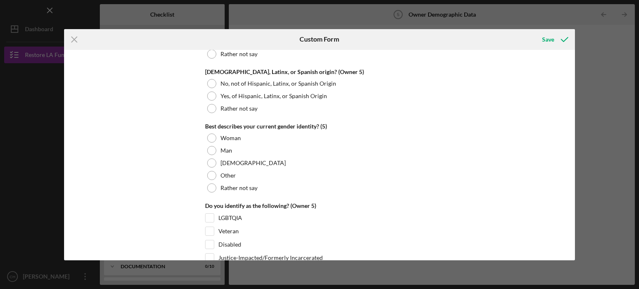
scroll to position [3216, 0]
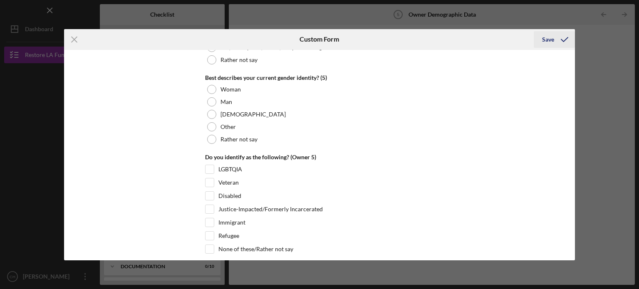
click at [550, 34] on div "Save" at bounding box center [548, 39] width 12 height 17
